Goal: Find specific page/section: Find specific page/section

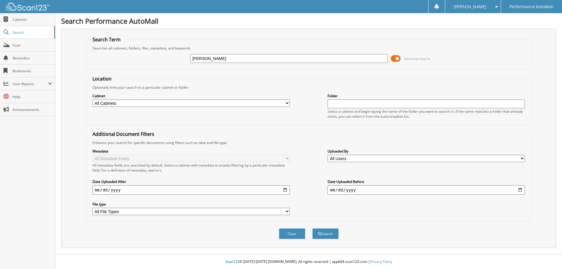
type input "[PERSON_NAME]"
click at [312, 228] on button "Search" at bounding box center [325, 233] width 26 height 11
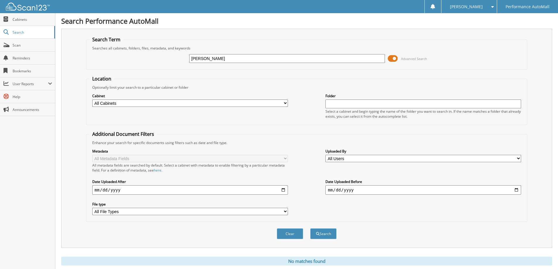
click at [237, 56] on input "[PERSON_NAME]" at bounding box center [287, 58] width 196 height 9
type input "PC626038"
click at [310, 228] on button "Search" at bounding box center [323, 233] width 26 height 11
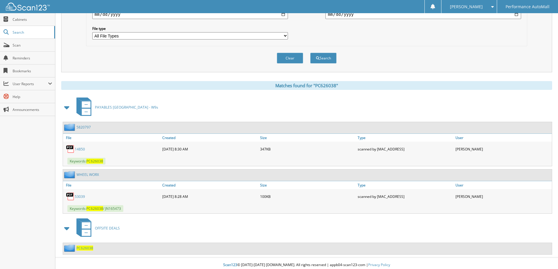
scroll to position [179, 0]
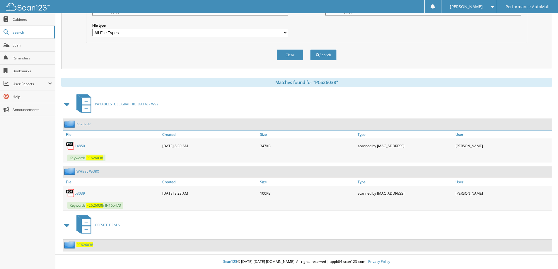
click at [82, 245] on span "PC626038" at bounding box center [84, 244] width 17 height 5
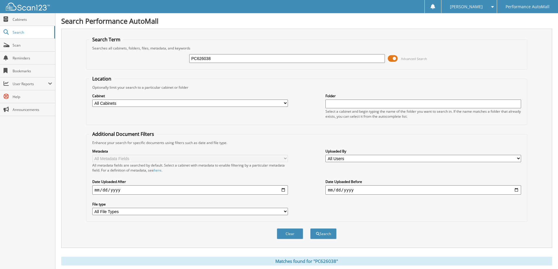
click at [224, 60] on input "PC626038" at bounding box center [287, 58] width 196 height 9
type input "CASILLAS"
click at [310, 228] on button "Search" at bounding box center [323, 233] width 26 height 11
click at [224, 59] on input "CASILLAS" at bounding box center [287, 58] width 196 height 9
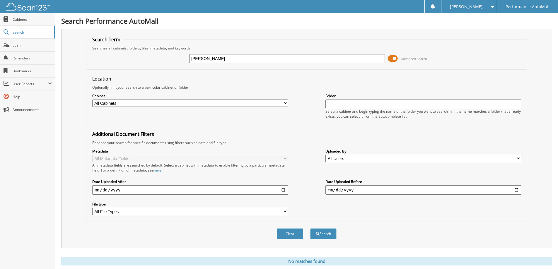
click at [224, 59] on input "CASILLAS" at bounding box center [287, 58] width 196 height 9
type input "HEILIN"
click at [310, 228] on button "Search" at bounding box center [323, 233] width 26 height 11
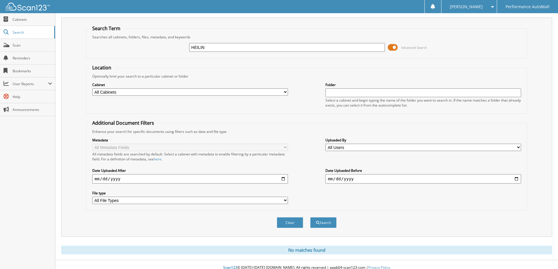
scroll to position [17, 0]
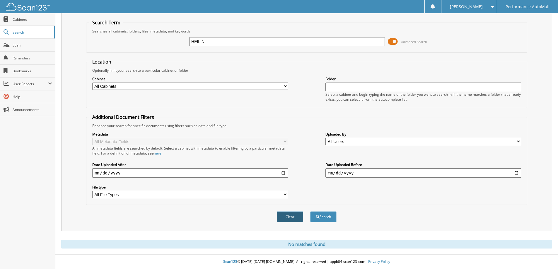
click at [295, 217] on button "Clear" at bounding box center [290, 216] width 26 height 11
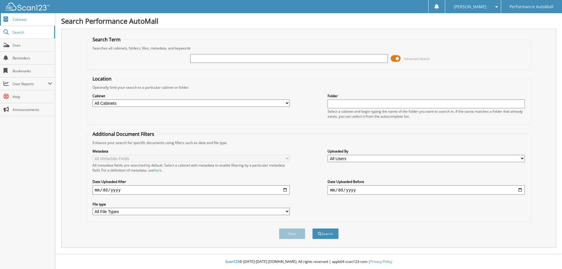
click at [13, 21] on span "Cabinets" at bounding box center [33, 19] width 40 height 5
